Goal: Learn about a topic

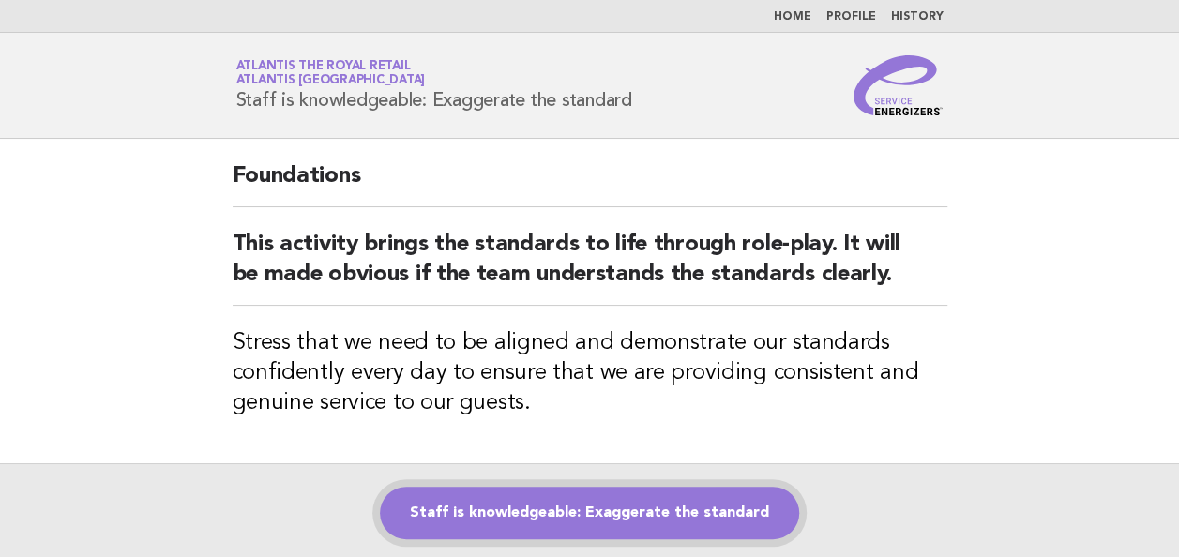
click at [617, 508] on link "Staff is knowledgeable: Exaggerate the standard" at bounding box center [589, 513] width 419 height 53
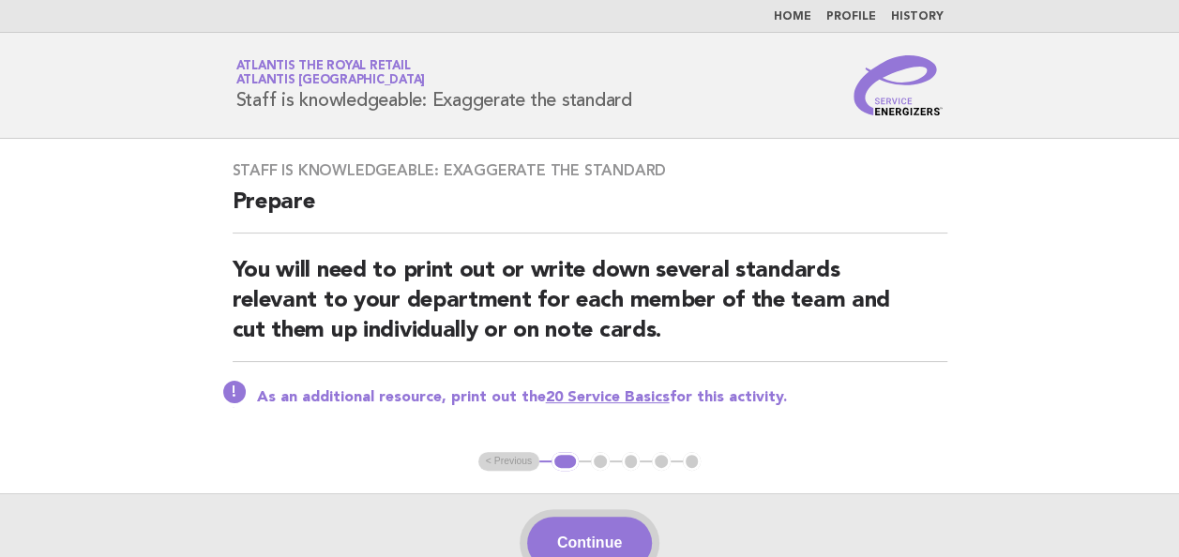
click at [621, 534] on button "Continue" at bounding box center [589, 543] width 125 height 53
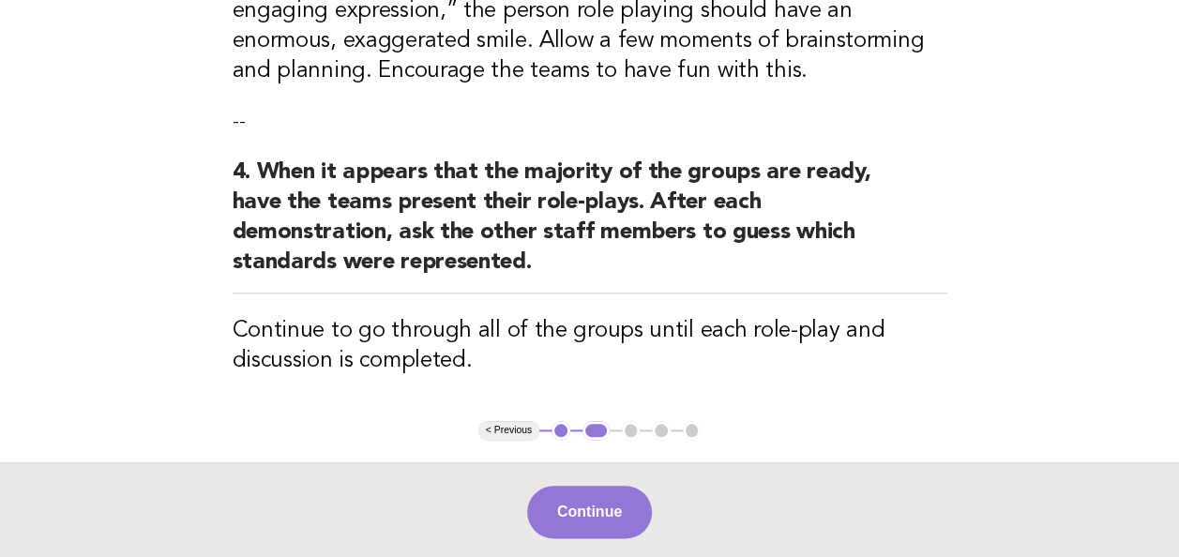
scroll to position [823, 0]
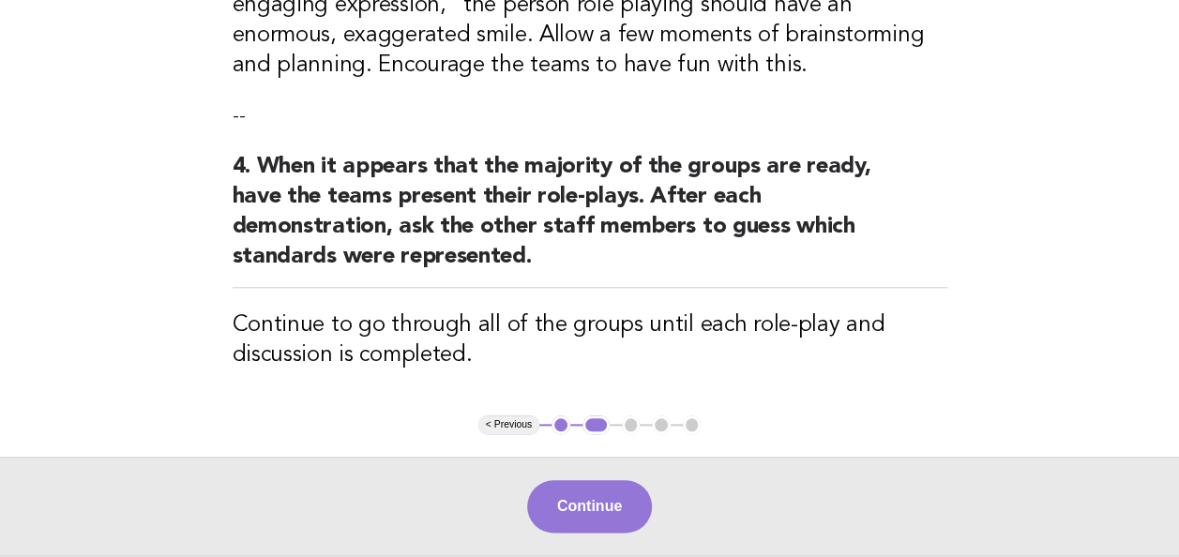
click at [518, 421] on button "< Previous" at bounding box center [508, 424] width 61 height 19
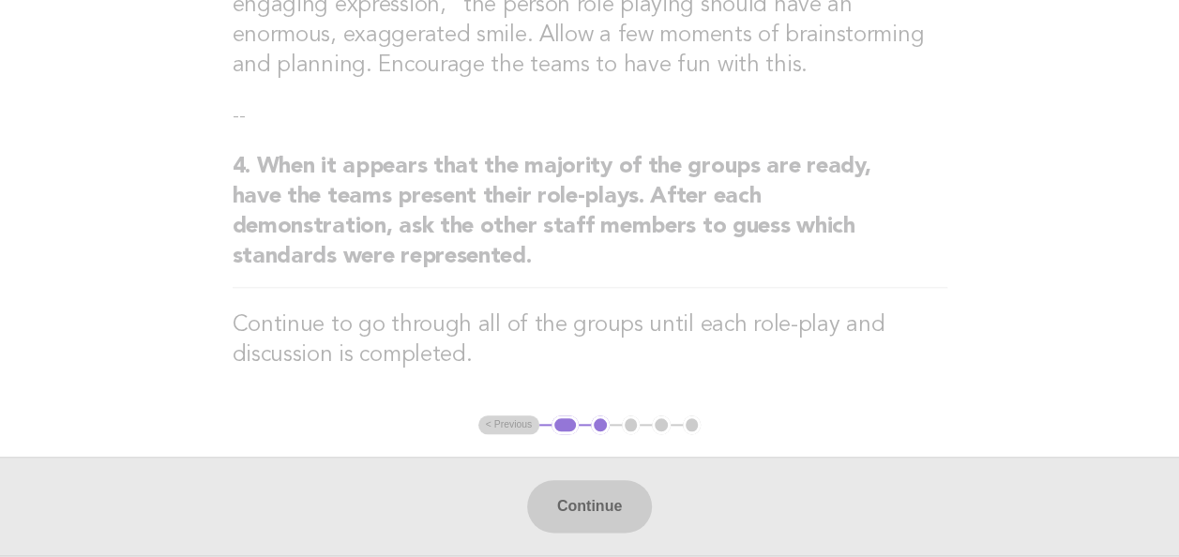
scroll to position [195, 0]
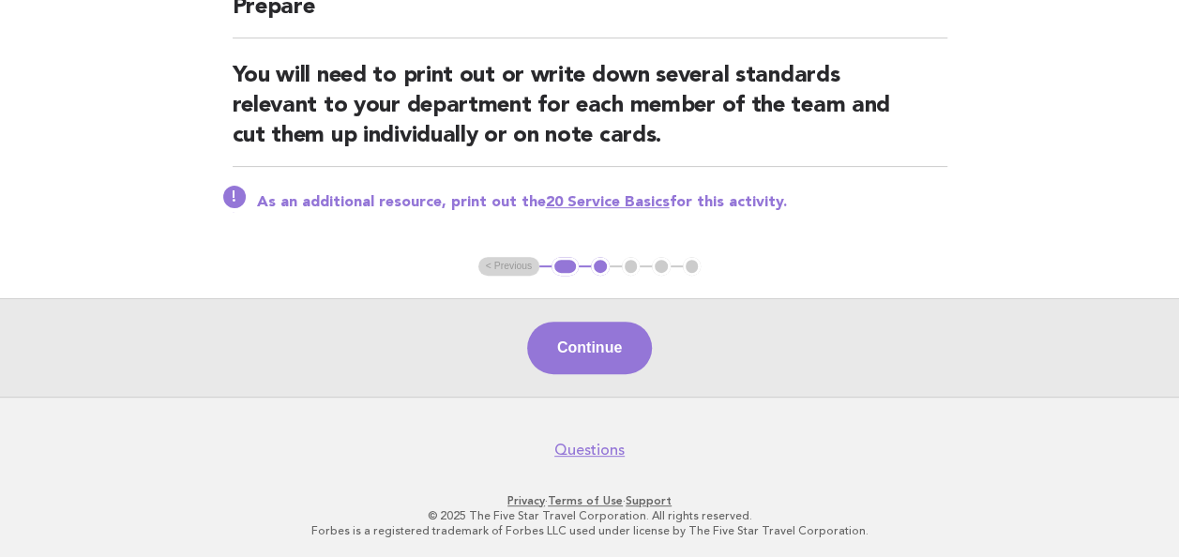
click at [595, 201] on link "20 Service Basics" at bounding box center [608, 202] width 124 height 15
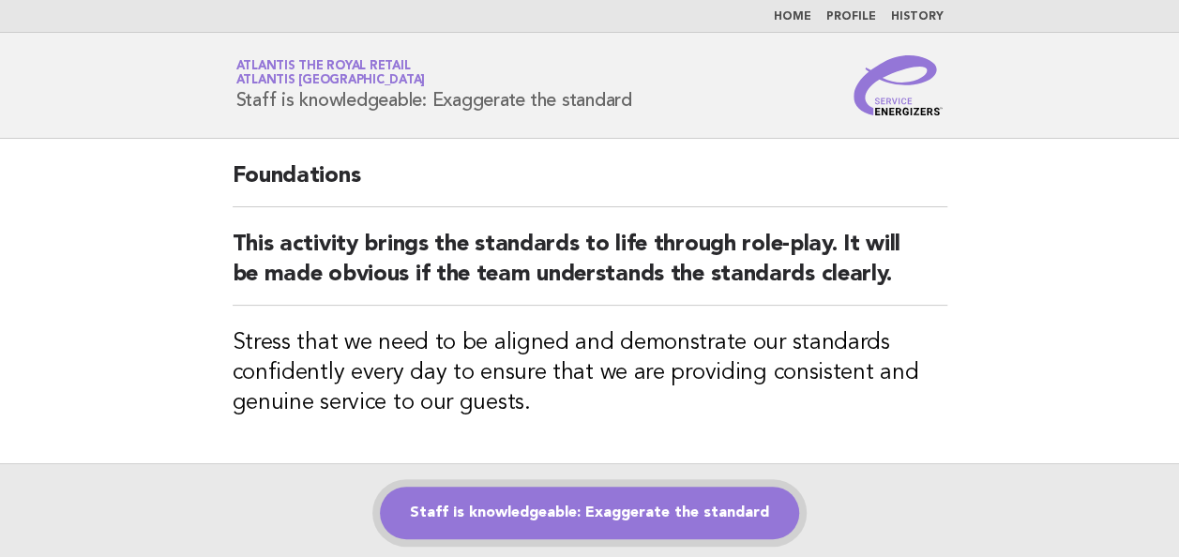
click at [598, 488] on link "Staff is knowledgeable: Exaggerate the standard" at bounding box center [589, 513] width 419 height 53
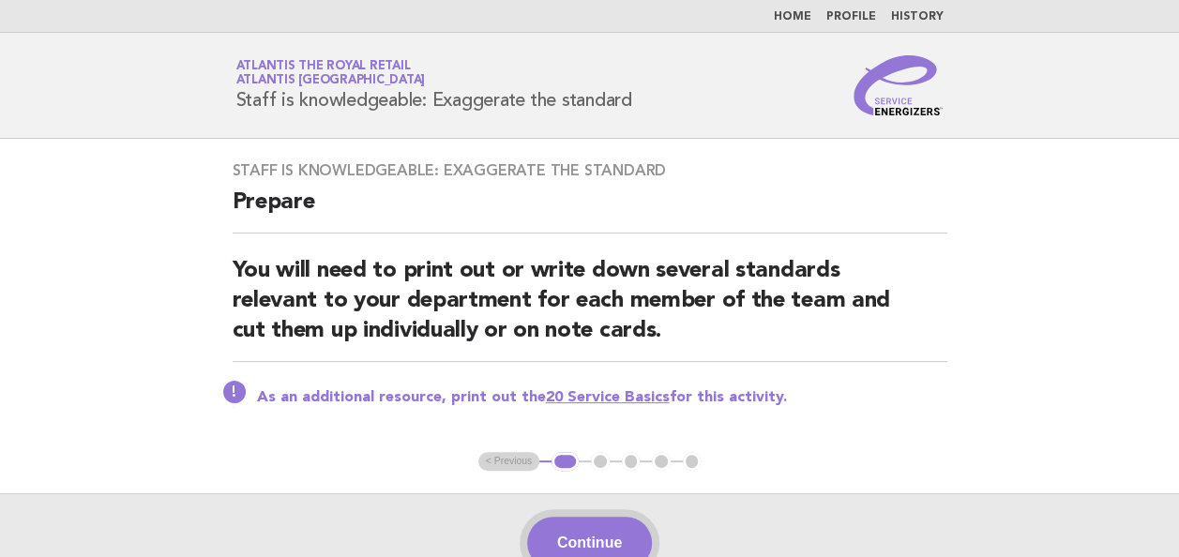
click at [623, 539] on button "Continue" at bounding box center [589, 543] width 125 height 53
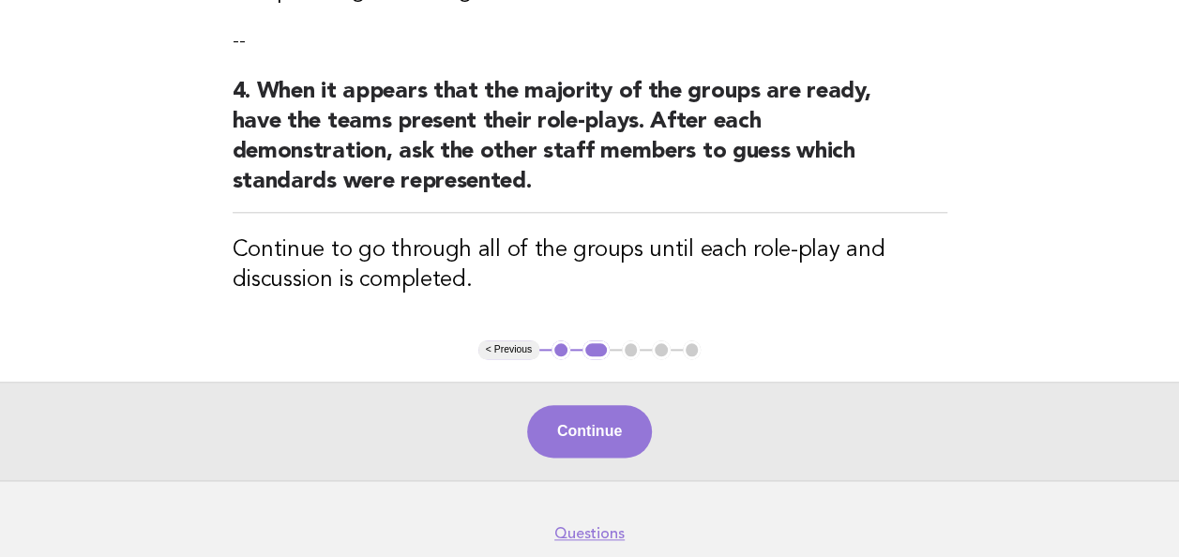
scroll to position [921, 0]
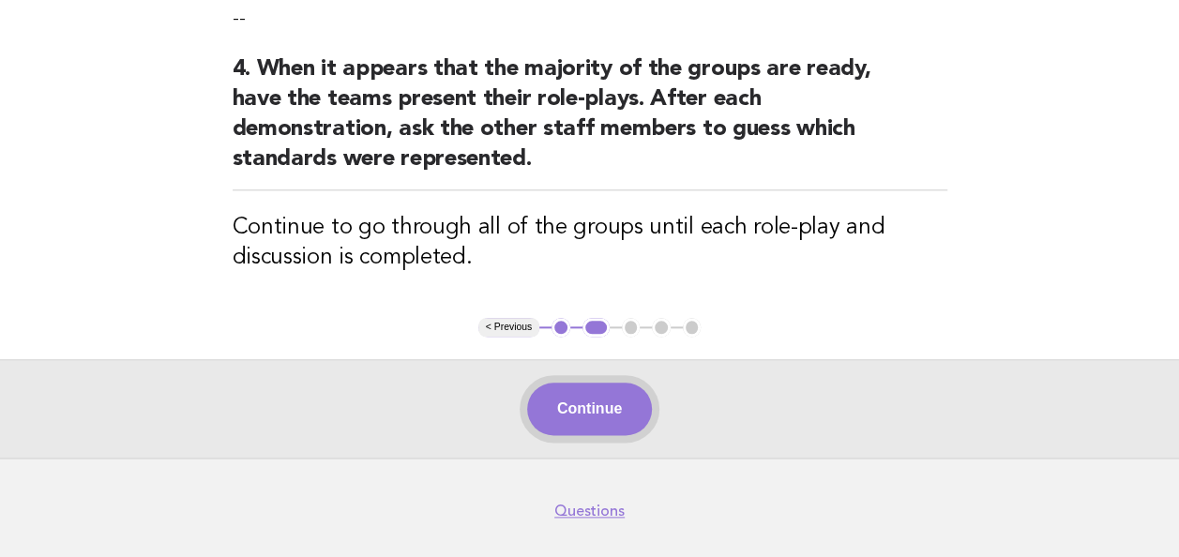
click at [602, 407] on button "Continue" at bounding box center [589, 409] width 125 height 53
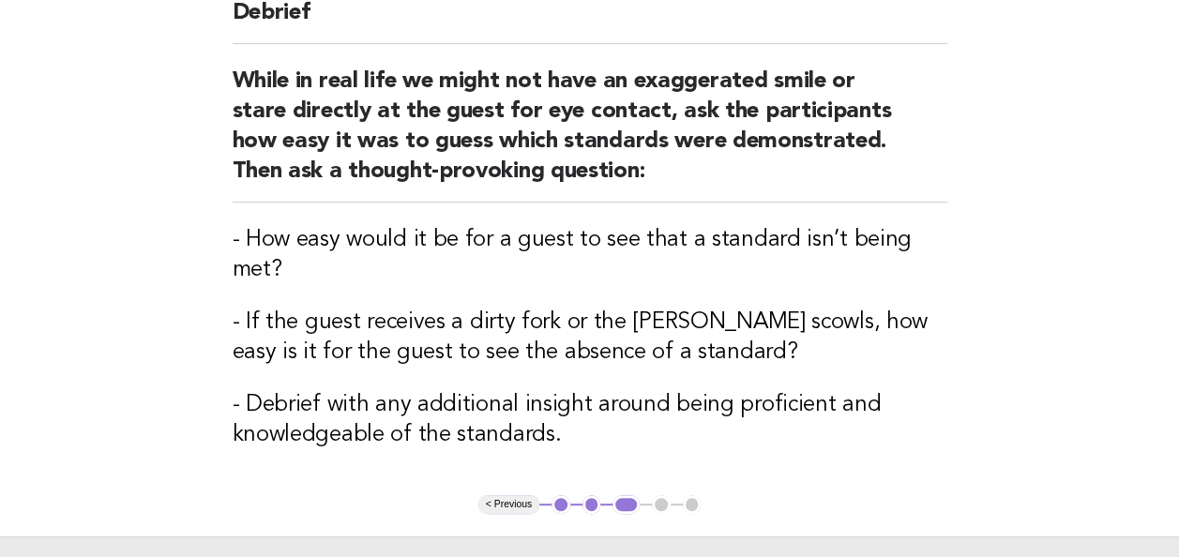
scroll to position [0, 0]
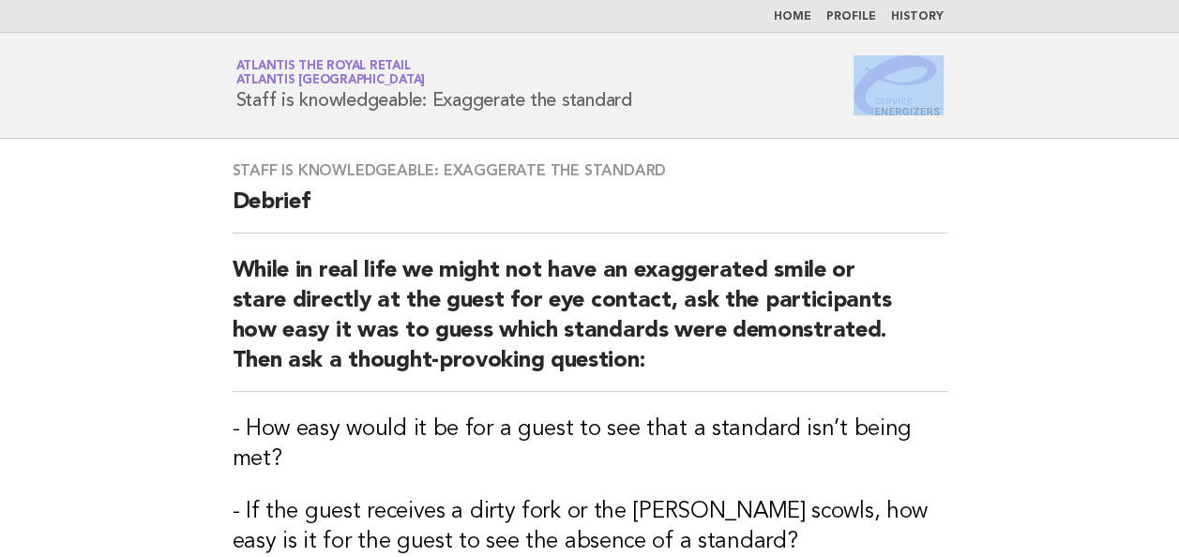
drag, startPoint x: 1166, startPoint y: 96, endPoint x: 1184, endPoint y: 130, distance: 39.0
click at [1179, 130] on html "Home Profile History Service Energizers Atlantis The Royal Retail Atlantis Duba…" at bounding box center [589, 494] width 1179 height 989
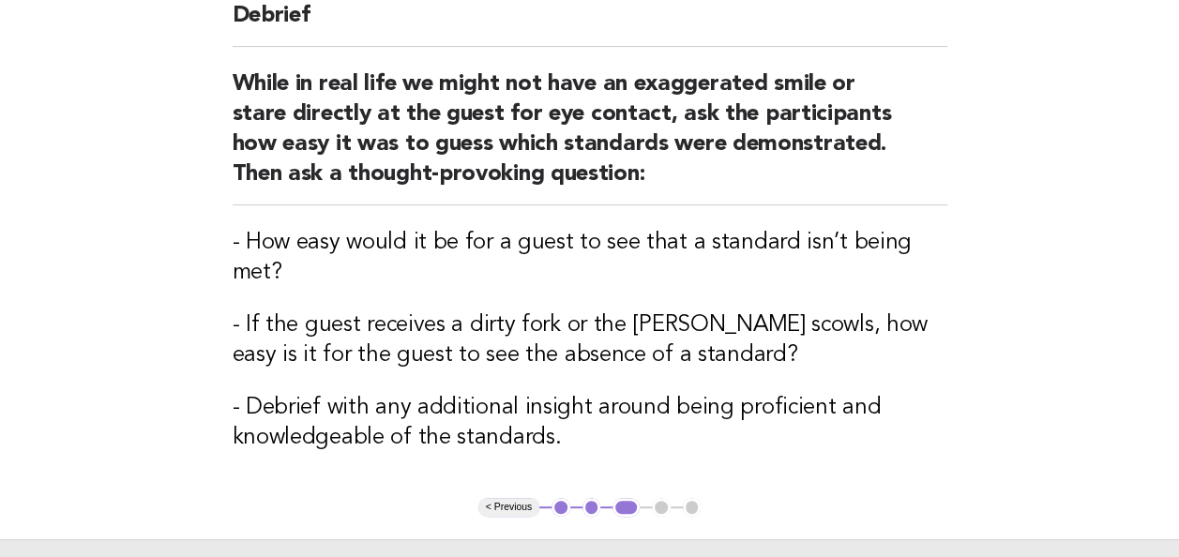
scroll to position [279, 0]
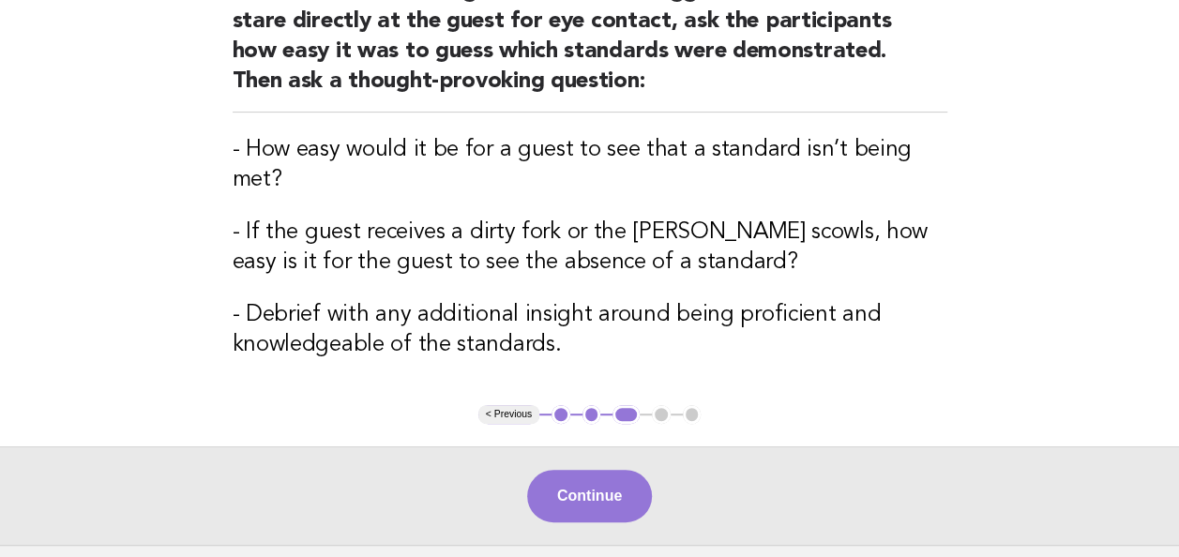
click at [511, 407] on button "< Previous" at bounding box center [508, 414] width 61 height 19
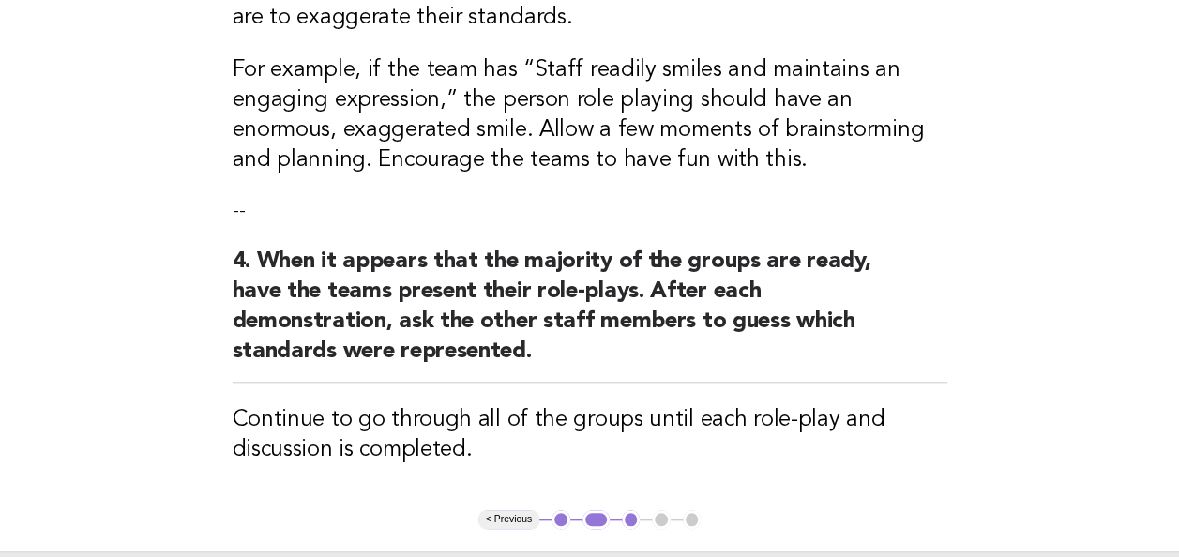
scroll to position [981, 0]
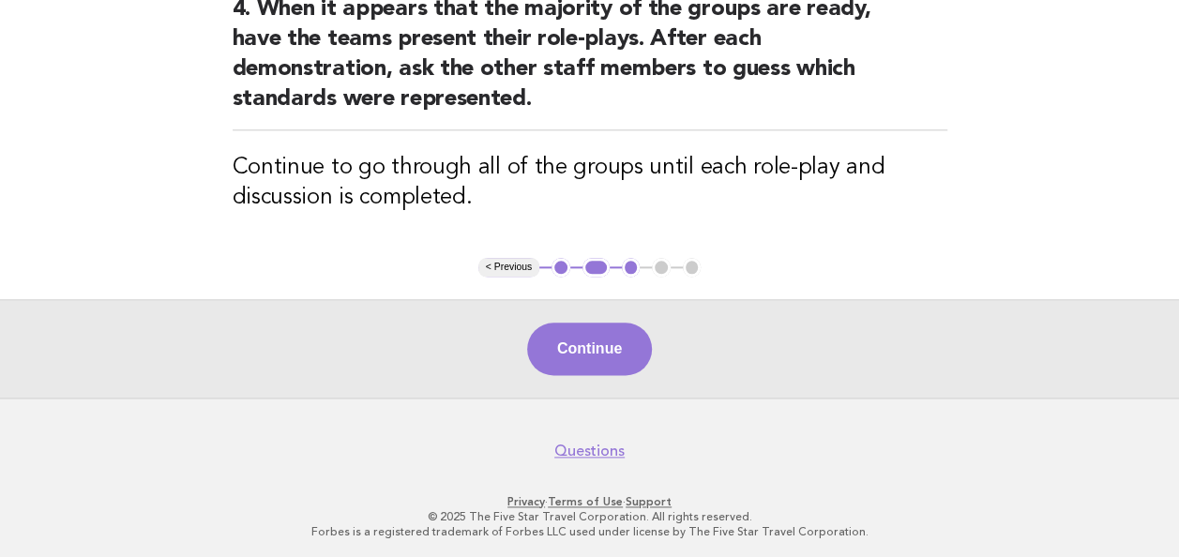
click at [504, 258] on button "< Previous" at bounding box center [508, 267] width 61 height 19
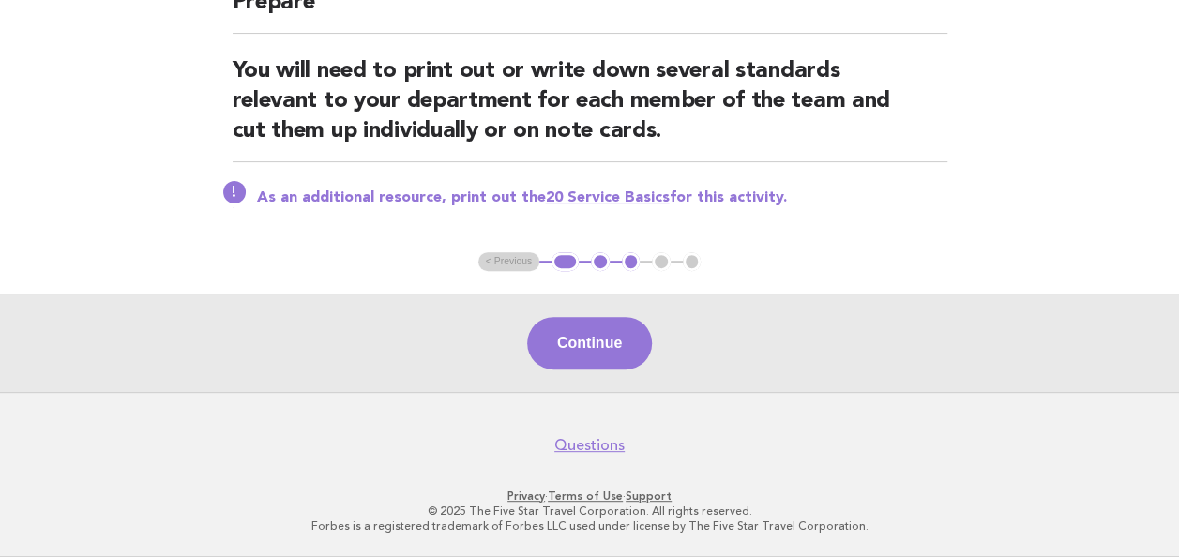
scroll to position [195, 0]
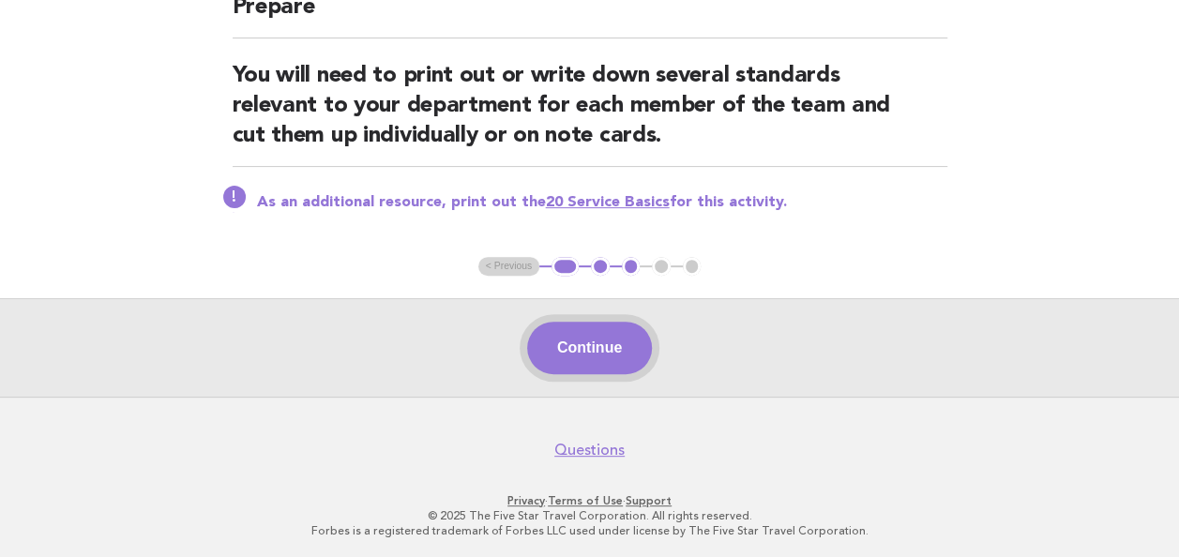
click at [612, 344] on button "Continue" at bounding box center [589, 348] width 125 height 53
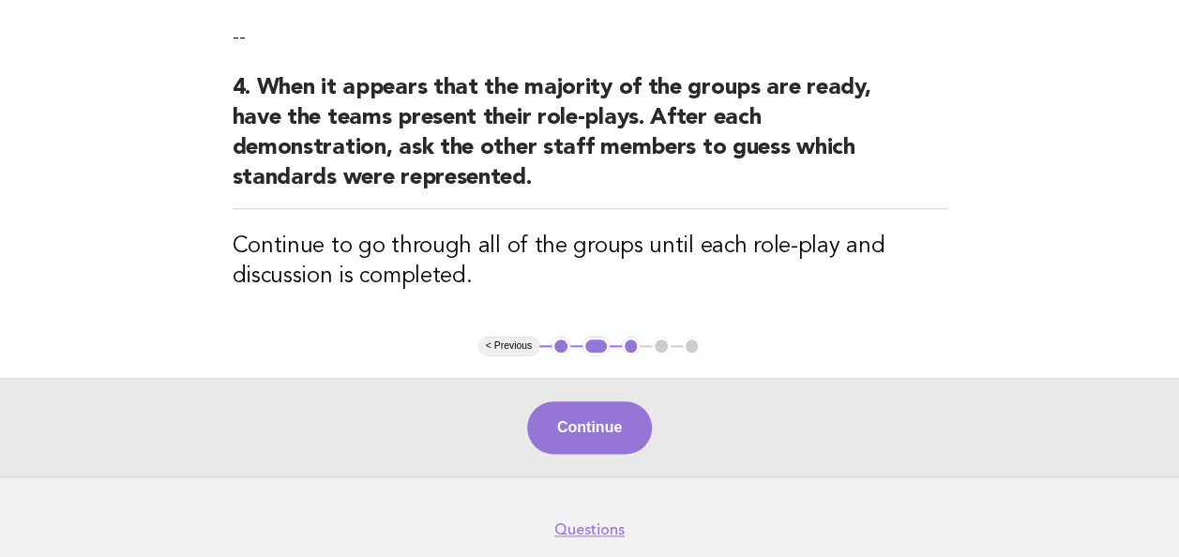
scroll to position [908, 0]
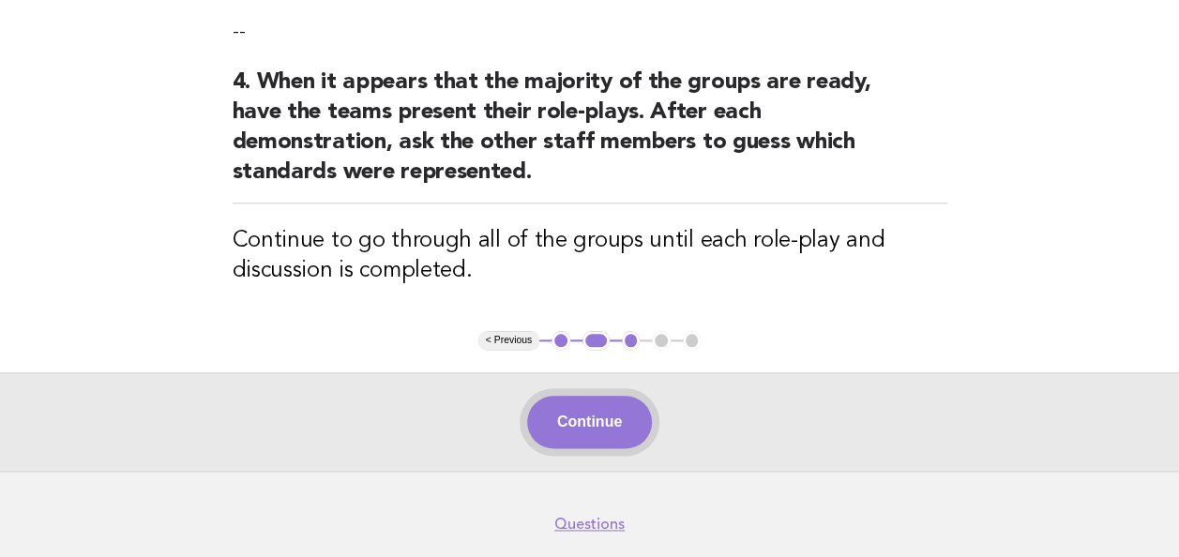
click at [609, 420] on button "Continue" at bounding box center [589, 422] width 125 height 53
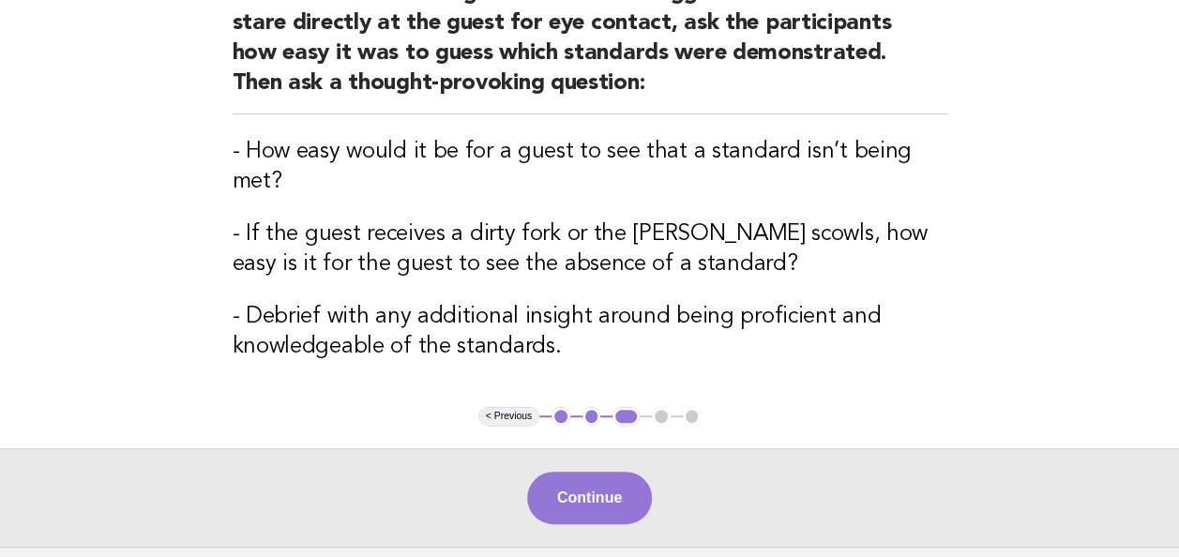
scroll to position [280, 0]
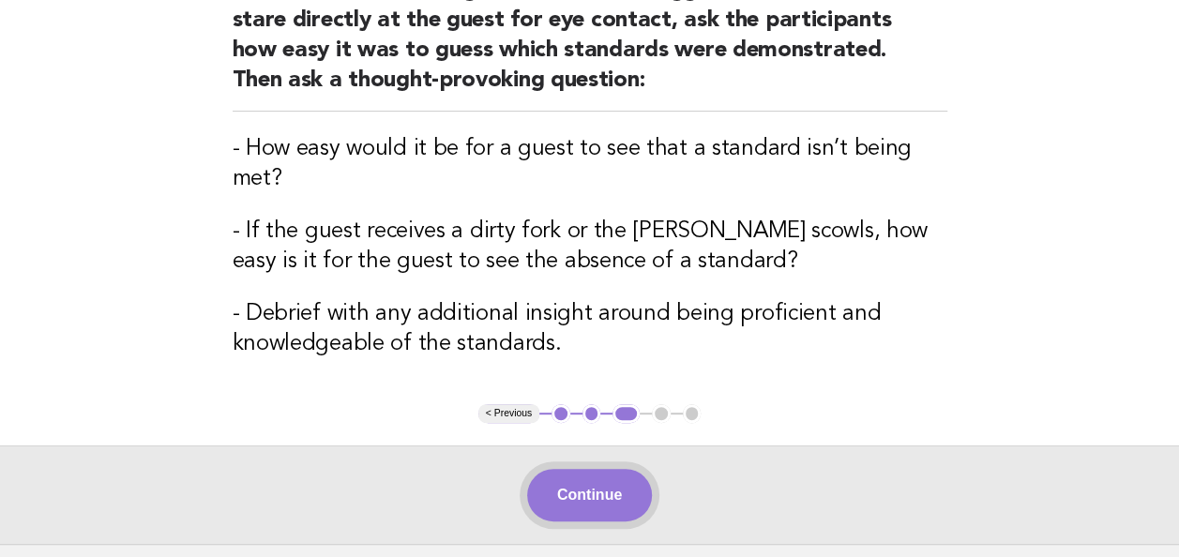
click at [611, 483] on button "Continue" at bounding box center [589, 495] width 125 height 53
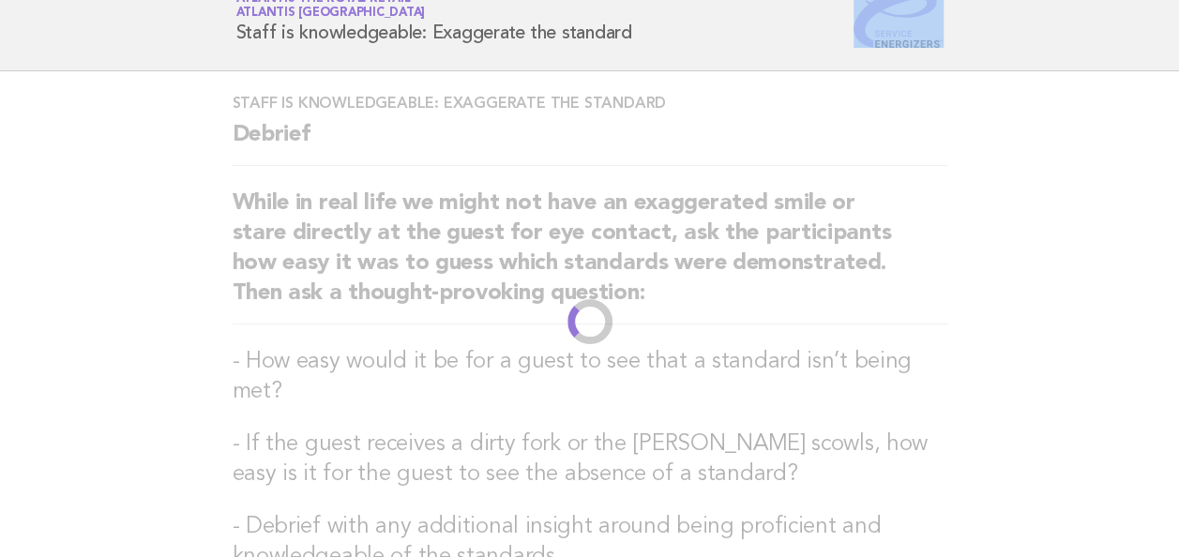
scroll to position [0, 0]
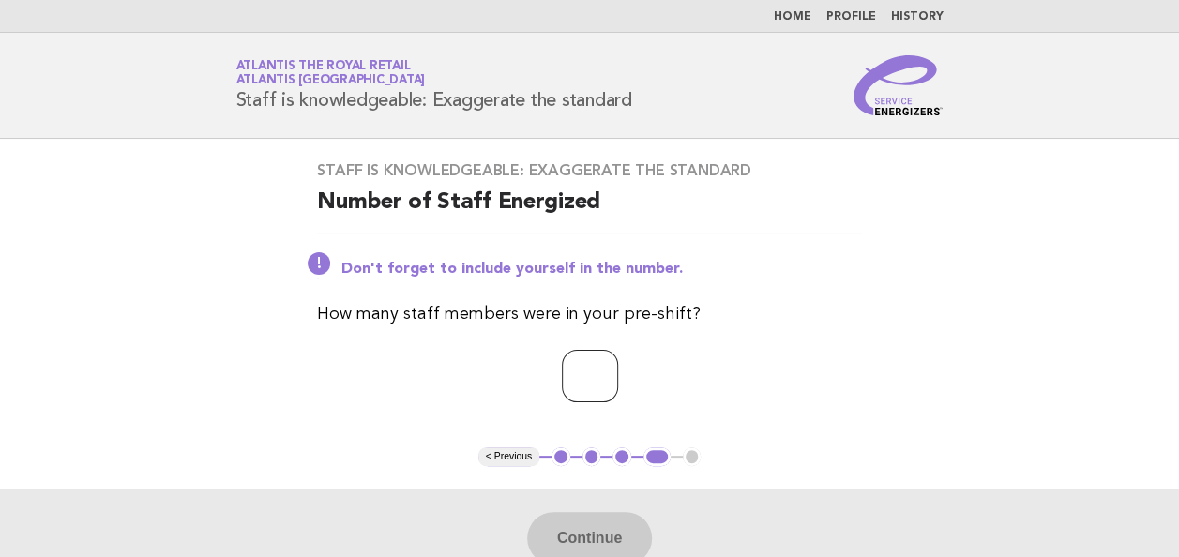
click at [564, 369] on input "number" at bounding box center [590, 376] width 56 height 53
type input "*"
click at [605, 534] on button "Continue" at bounding box center [589, 538] width 125 height 53
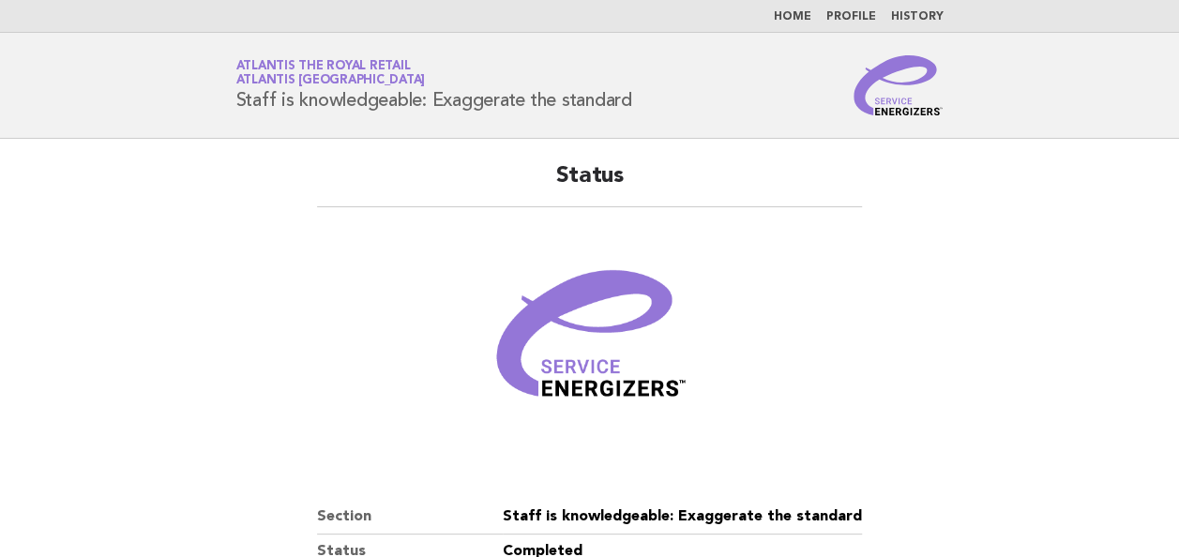
click at [1160, 128] on header "Service Energizers Atlantis The Royal Retail Atlantis Dubai Staff is knowledgea…" at bounding box center [589, 86] width 1179 height 106
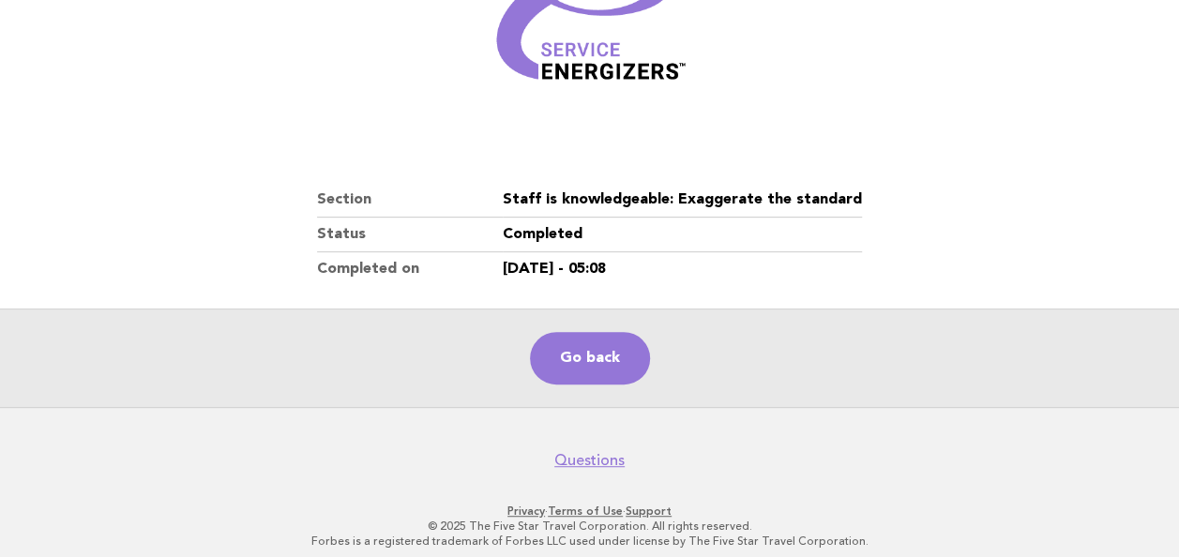
scroll to position [319, 0]
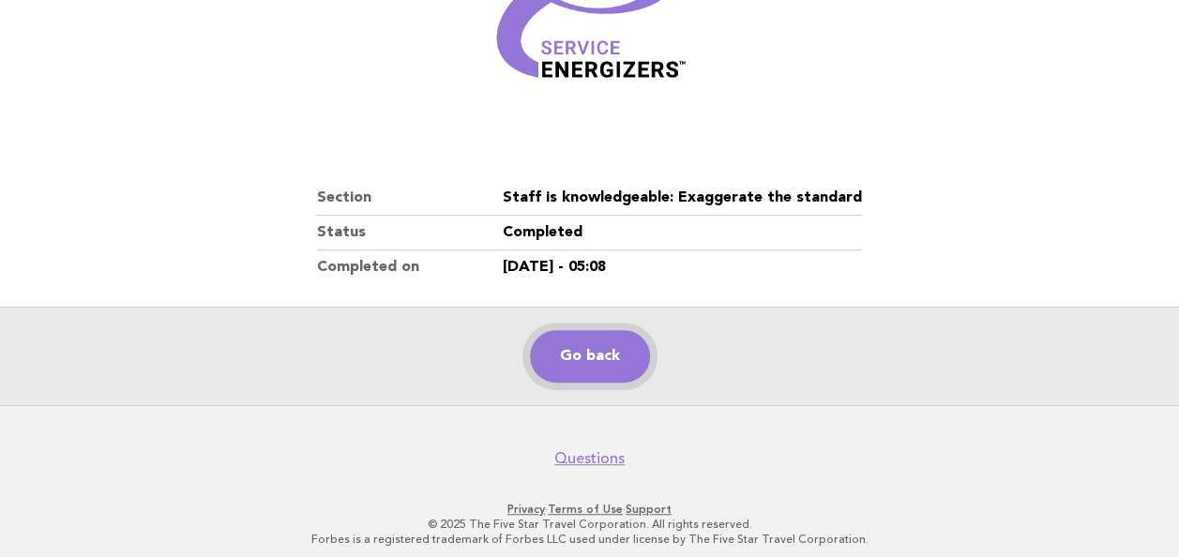
click at [637, 347] on link "Go back" at bounding box center [590, 356] width 120 height 53
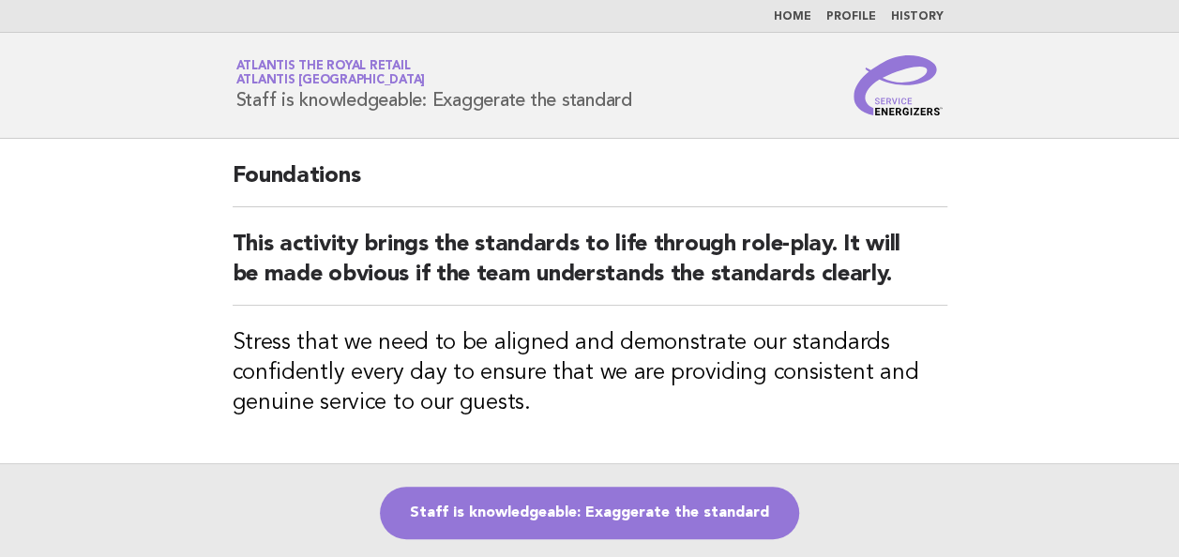
scroll to position [203, 0]
